Goal: Task Accomplishment & Management: Manage account settings

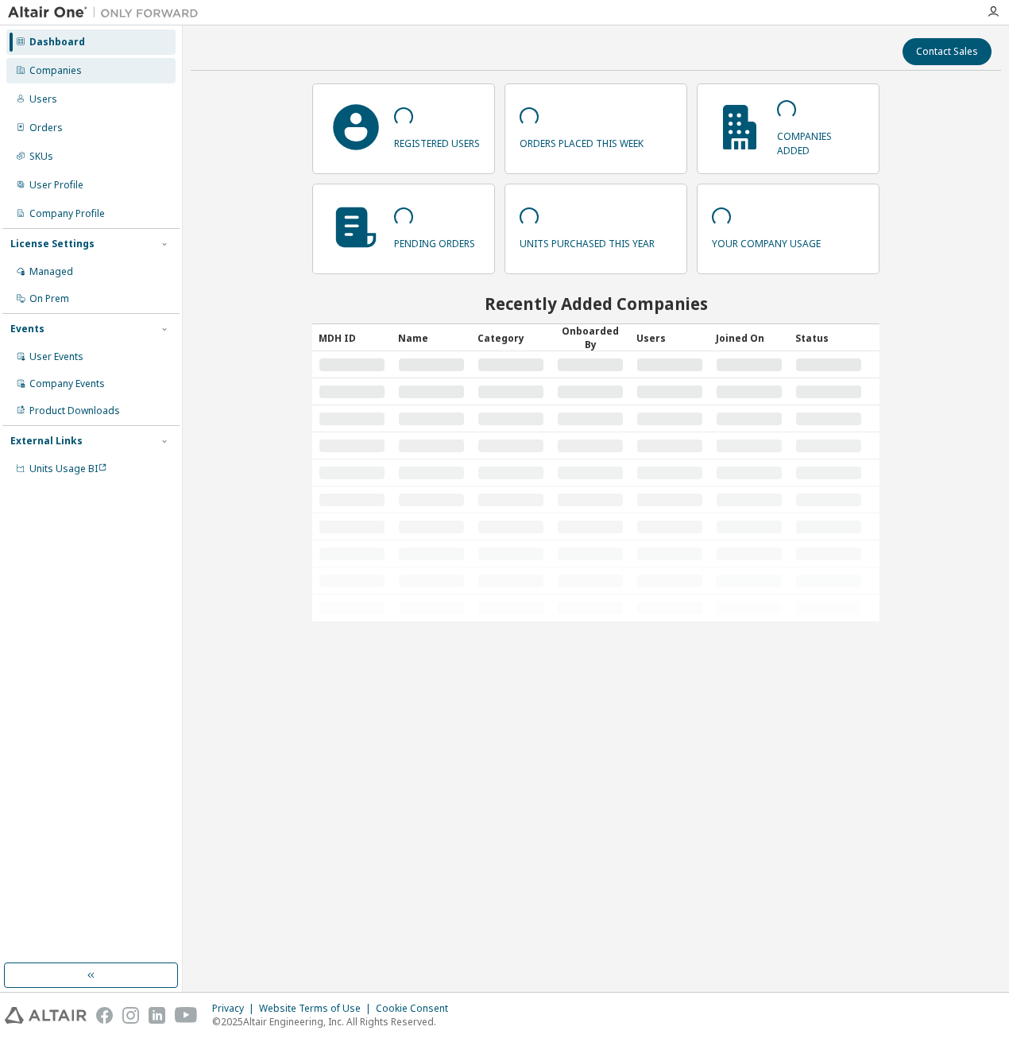
click at [41, 75] on div "Companies" at bounding box center [55, 70] width 52 height 13
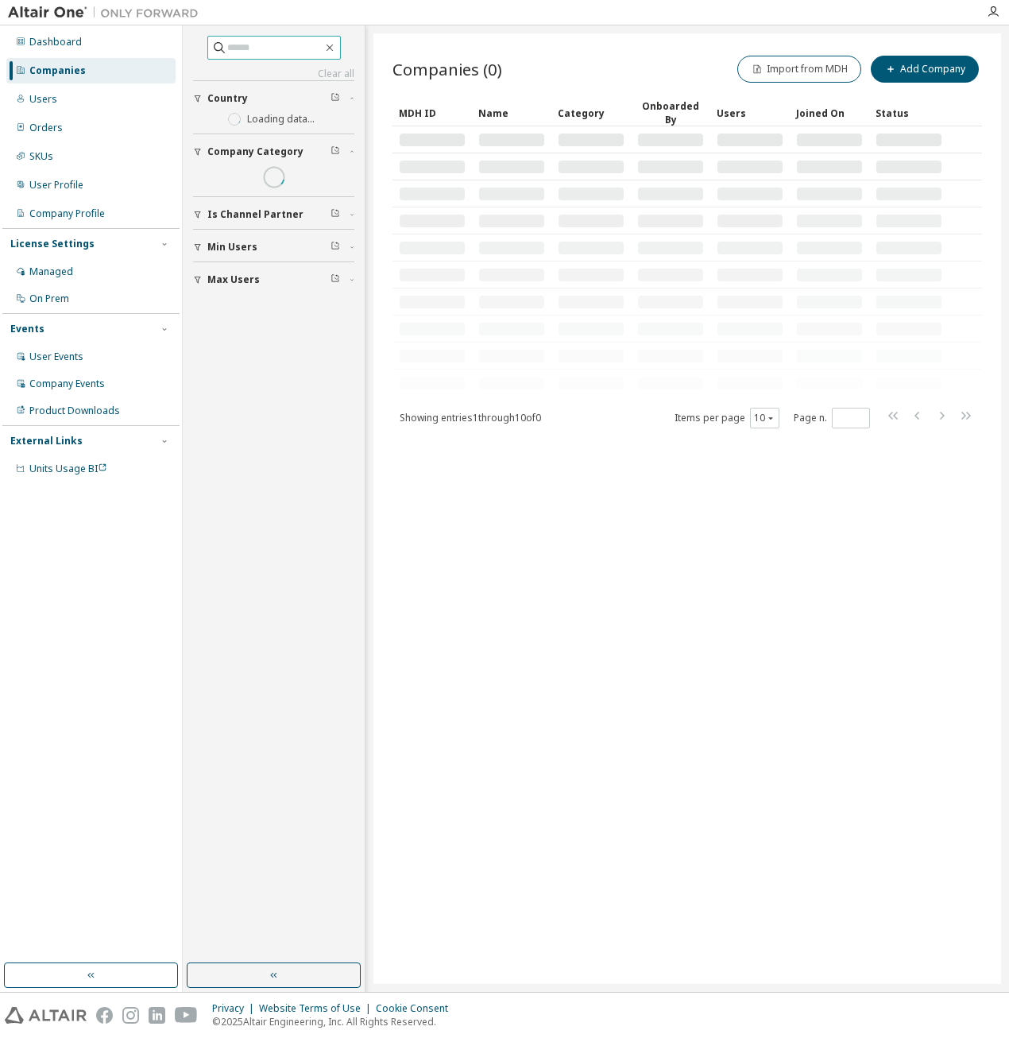
click at [240, 38] on span at bounding box center [274, 48] width 134 height 24
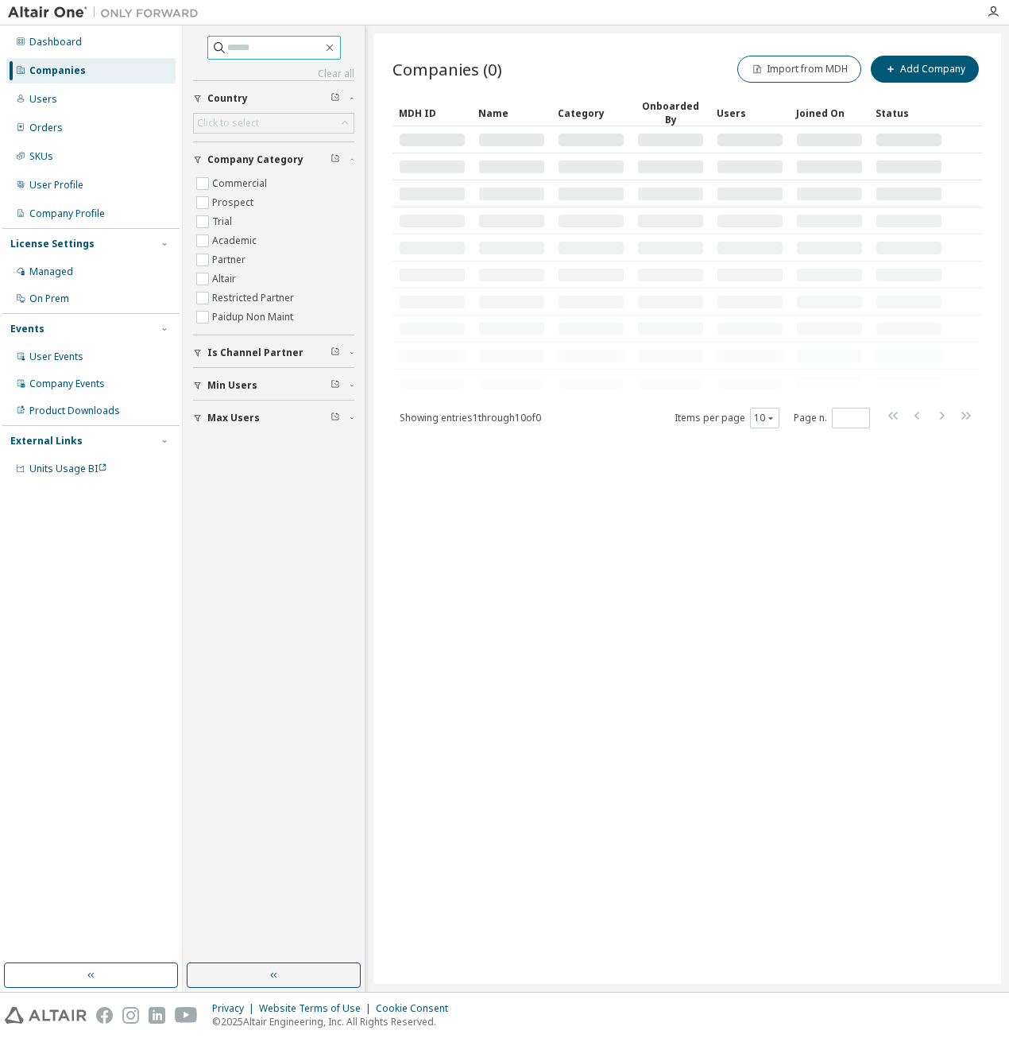
click at [237, 44] on input "text" at bounding box center [274, 48] width 95 height 16
type input "*****"
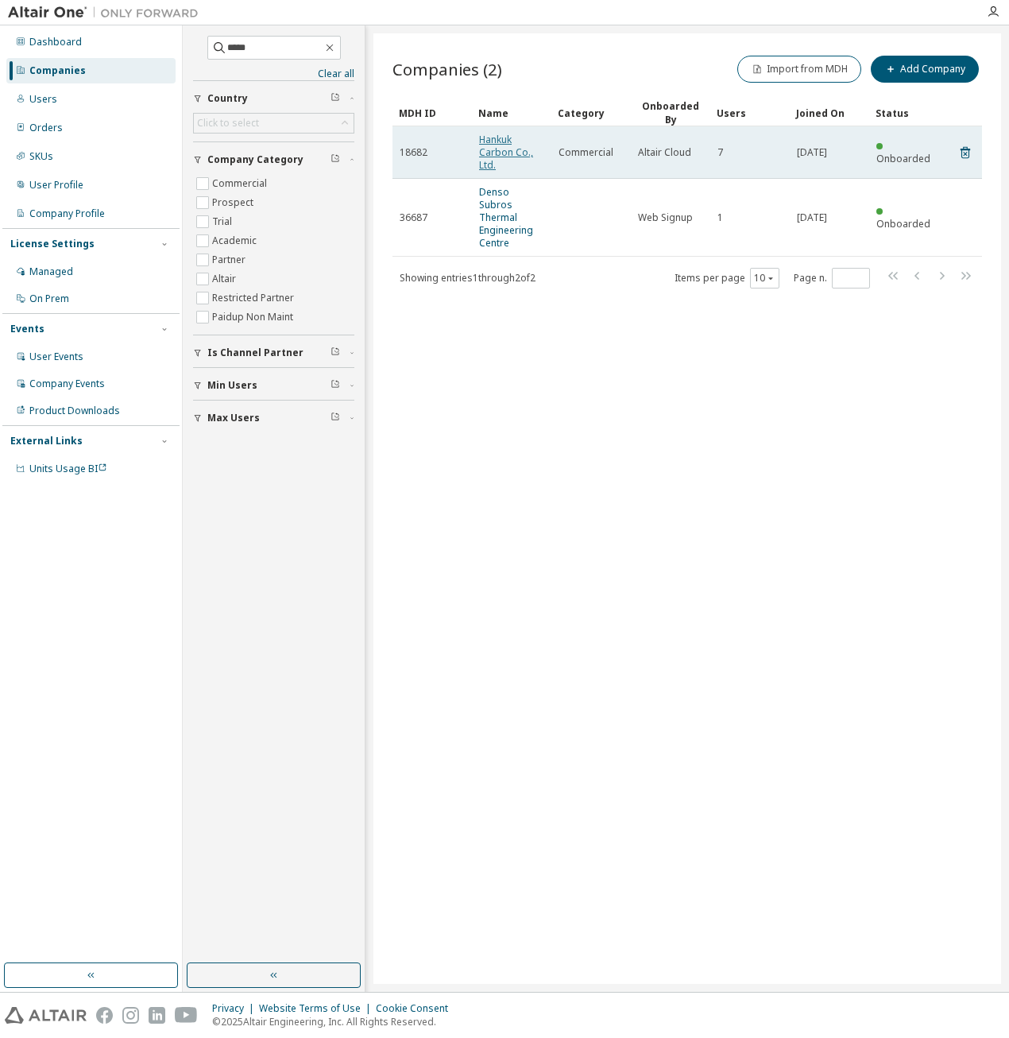
click at [500, 143] on link "Hankuk Carbon Co., Ltd." at bounding box center [506, 152] width 54 height 39
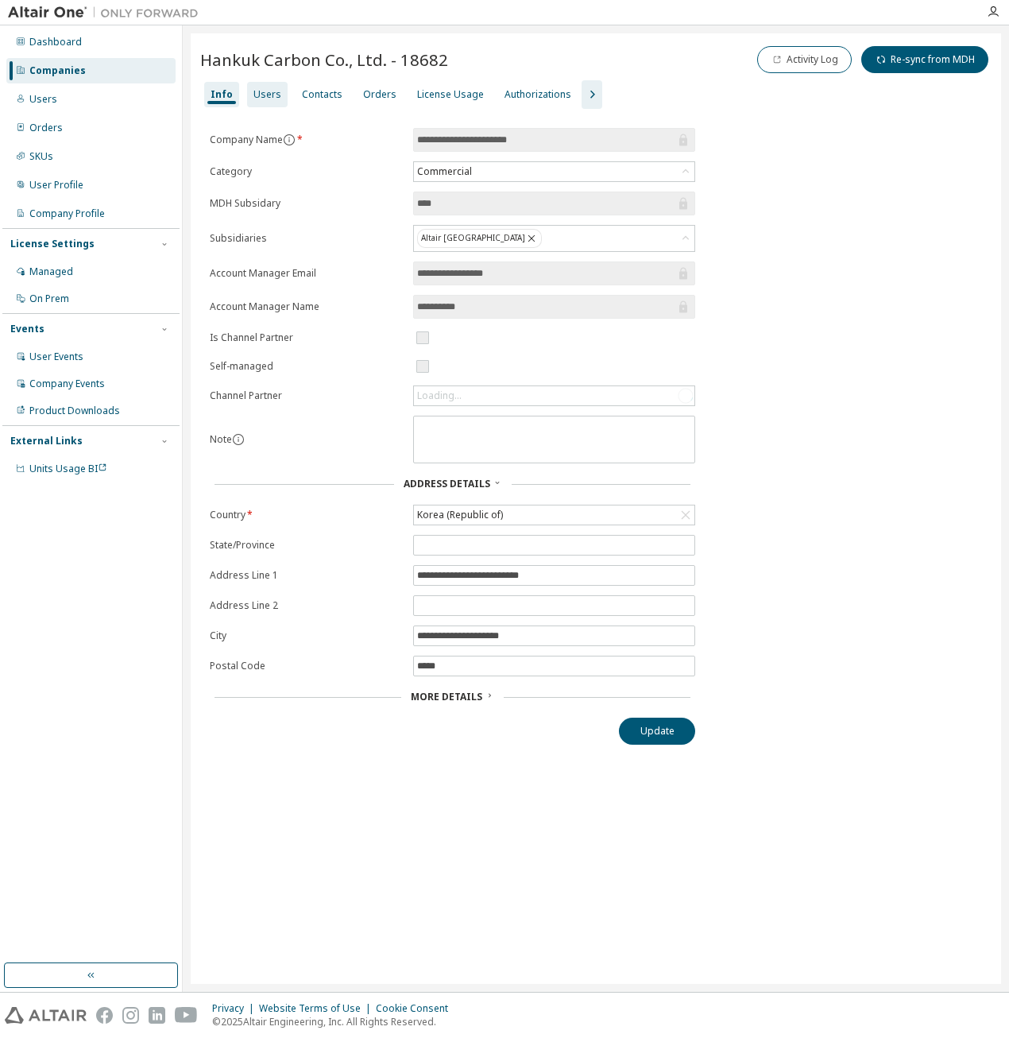
click at [267, 98] on div "Users" at bounding box center [268, 94] width 28 height 13
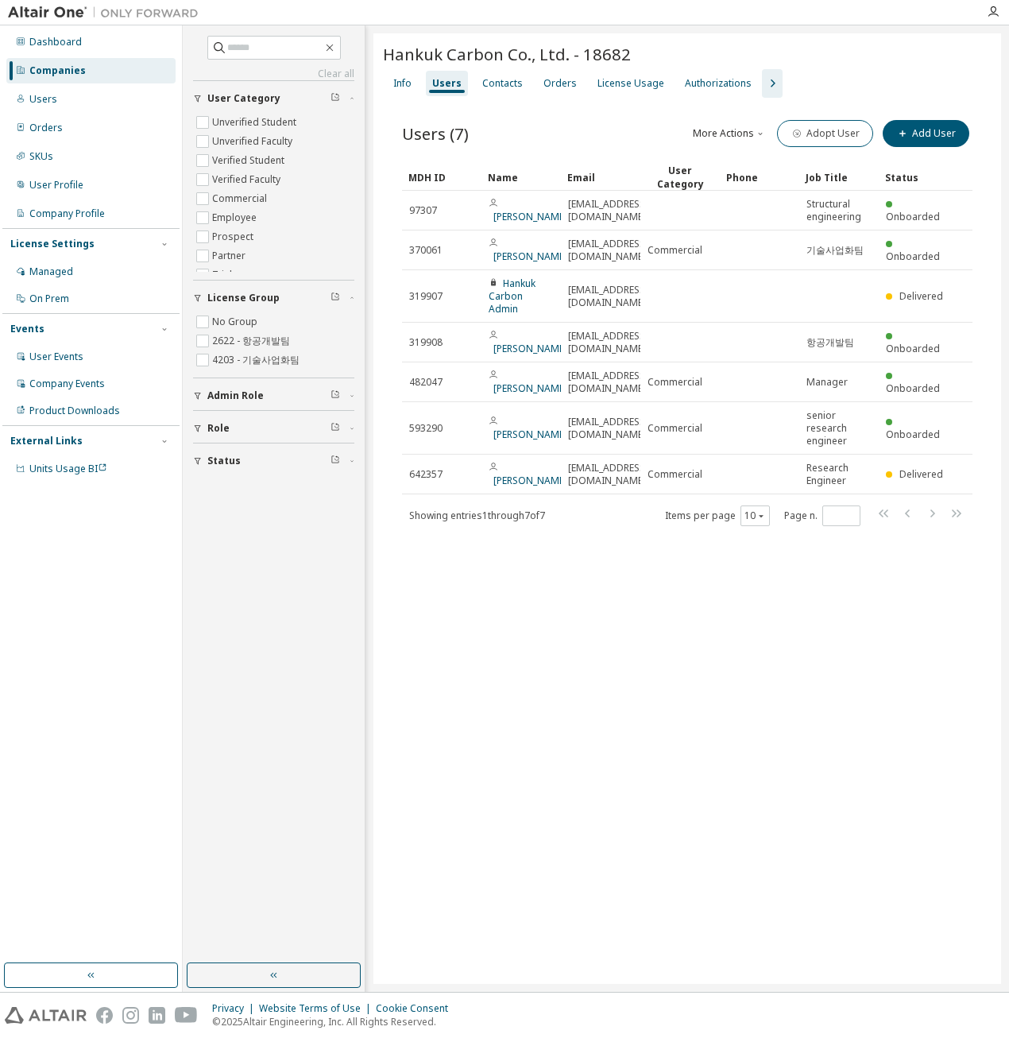
click at [571, 716] on div "Hankuk Carbon Co., Ltd. - 18682 Clear Load Save Save As Field Operator Value Se…" at bounding box center [688, 508] width 628 height 951
click at [336, 50] on icon "button" at bounding box center [329, 47] width 13 height 13
click at [531, 699] on div "Hankuk Carbon Co., Ltd. - 18682 Clear Load Save Save As Field Operator Value Se…" at bounding box center [688, 508] width 628 height 951
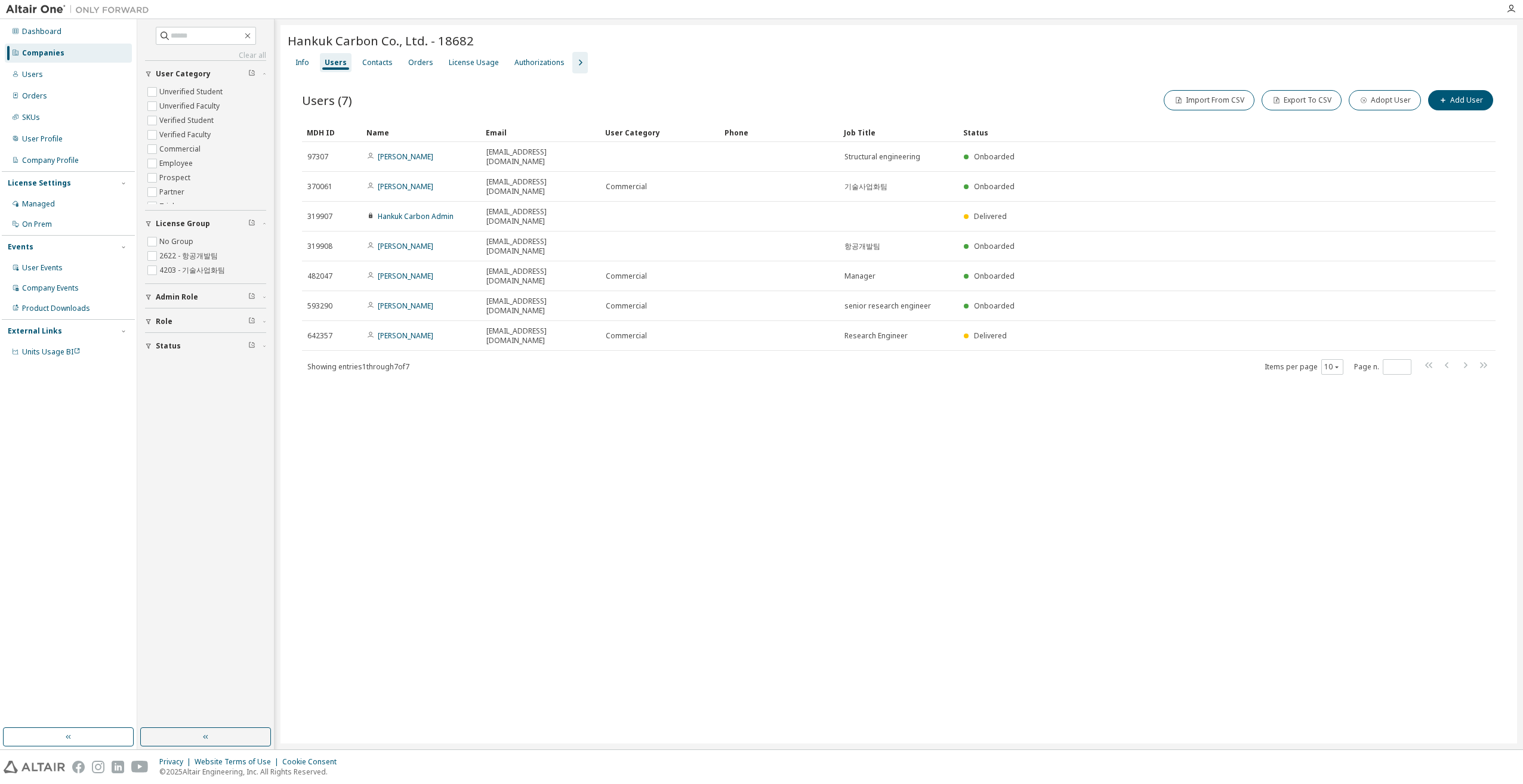
click at [758, 514] on div "Hankuk Carbon Co., Ltd. - 18682 Clear Load Save Save As Field Operator Value Se…" at bounding box center [899, 384] width 1237 height 719
click at [758, 482] on div "Hankuk Carbon Co., Ltd. - 18682 Clear Load Save Save As Field Operator Value Se…" at bounding box center [899, 384] width 1237 height 719
click at [758, 537] on div "Hankuk Carbon Co., Ltd. - 18682 Clear Load Save Save As Field Operator Value Se…" at bounding box center [899, 384] width 1237 height 719
